Goal: Download file/media

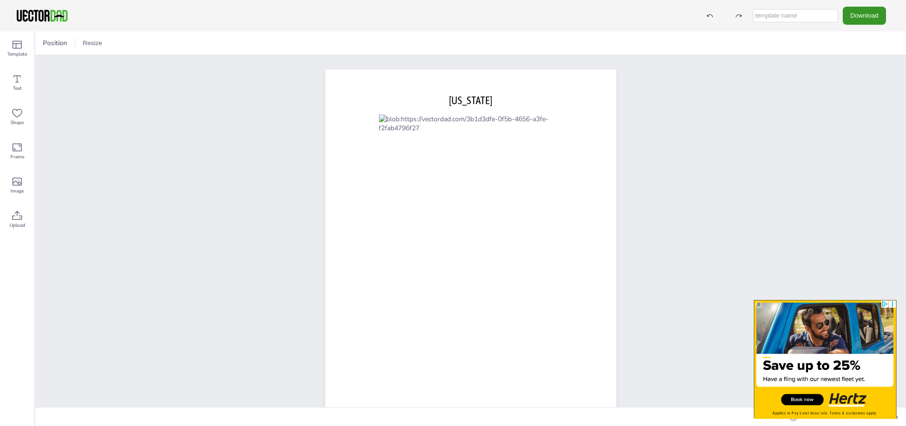
click at [870, 17] on button "Download" at bounding box center [864, 16] width 43 height 18
click at [862, 116] on li "PDF" at bounding box center [860, 116] width 78 height 19
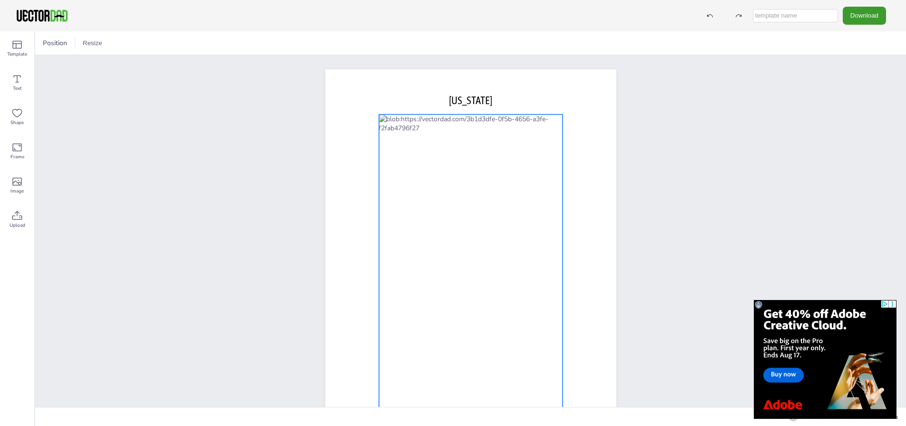
click at [540, 175] on div at bounding box center [470, 262] width 184 height 295
click at [863, 17] on button "Download" at bounding box center [864, 16] width 43 height 18
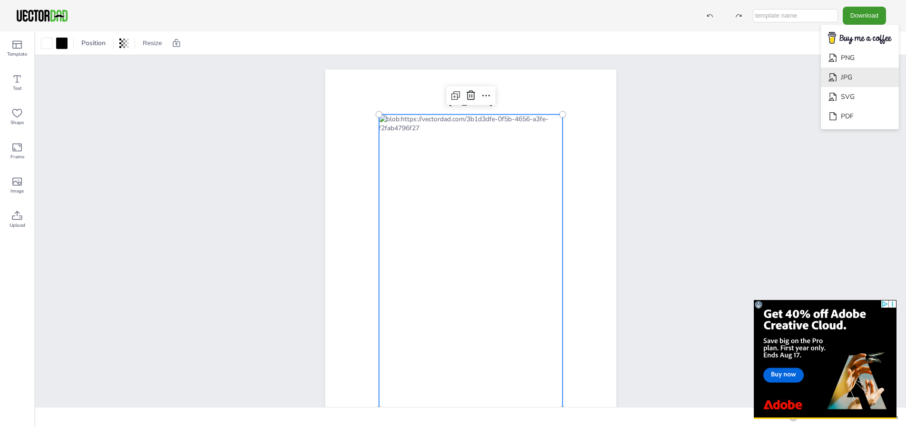
click at [852, 78] on li "JPG" at bounding box center [860, 77] width 78 height 19
